Goal: Task Accomplishment & Management: Use online tool/utility

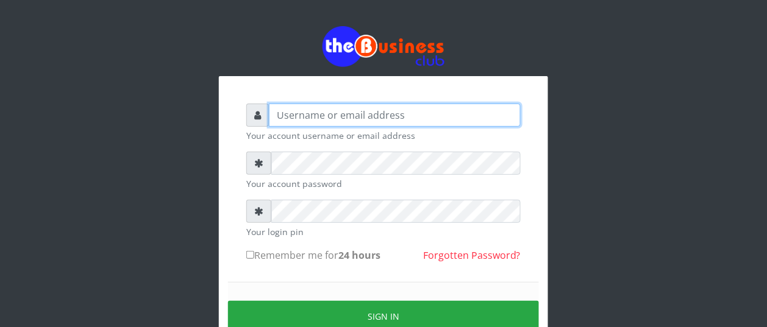
type input "BUZORSONIA"
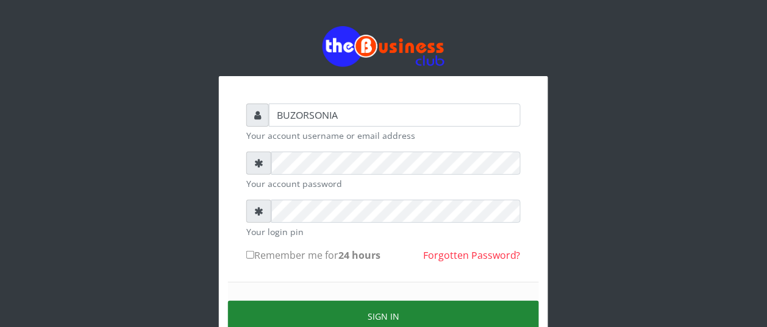
click at [388, 311] on button "Sign in" at bounding box center [383, 316] width 311 height 31
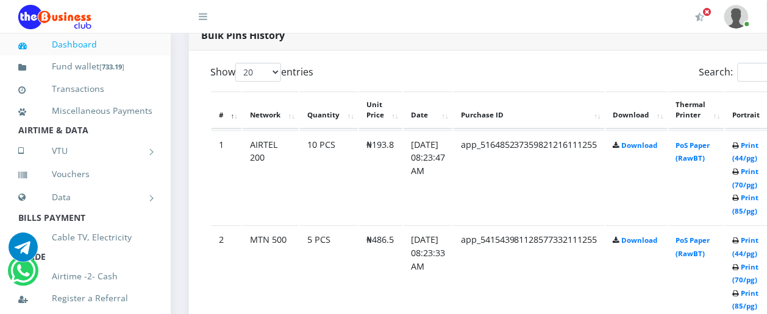
scroll to position [670, 0]
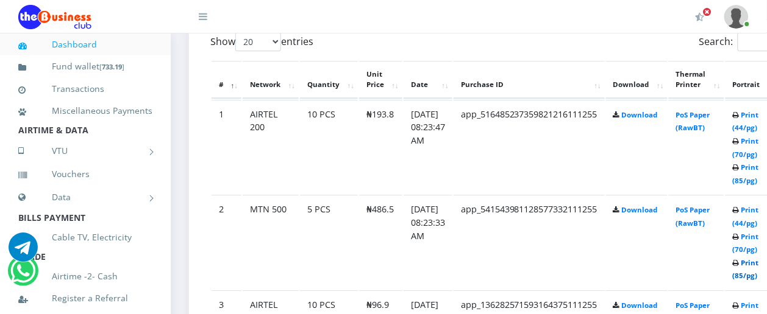
click at [759, 263] on link "Print (85/pg)" at bounding box center [745, 269] width 26 height 23
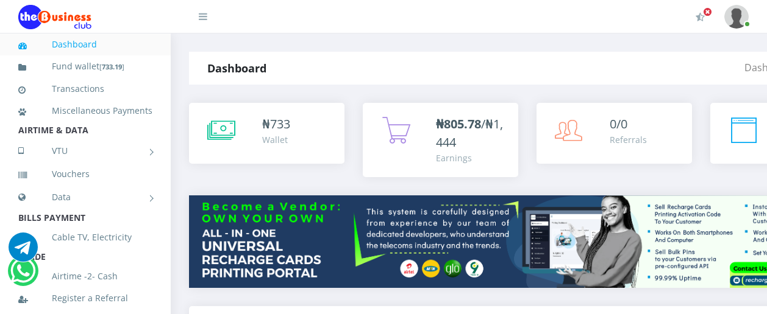
scroll to position [671, 0]
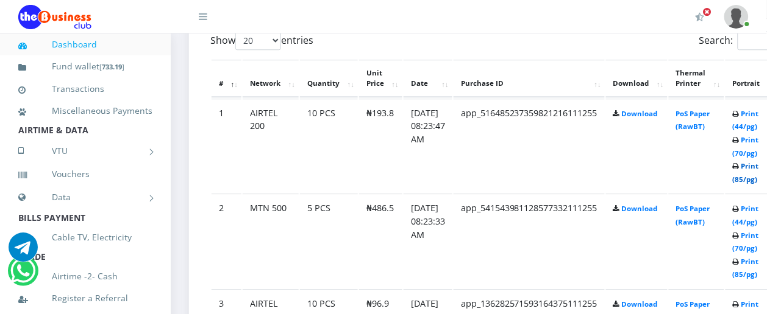
click at [757, 168] on link "Print (85/pg)" at bounding box center [745, 172] width 26 height 23
click at [759, 266] on link "Print (85/pg)" at bounding box center [745, 269] width 26 height 23
